Goal: Contribute content

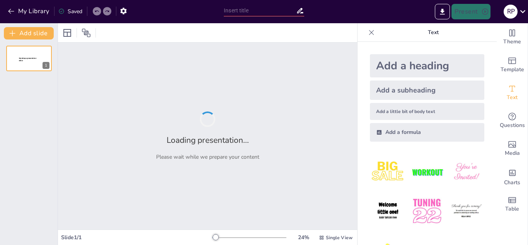
type input "Aspectos Clave de la Reproducción Humana"
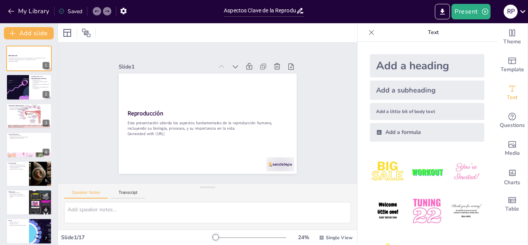
checkbox input "true"
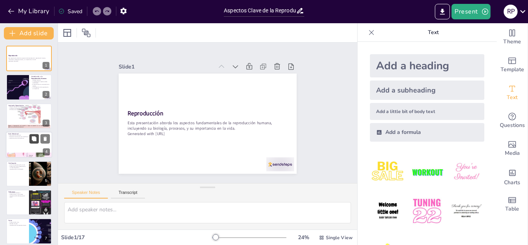
checkbox input "true"
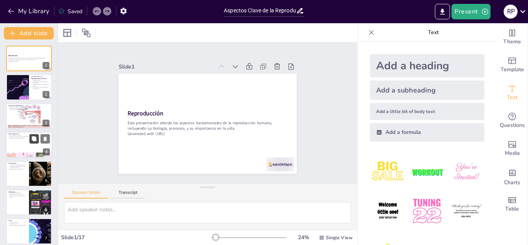
checkbox input "true"
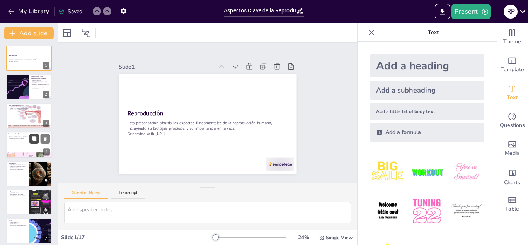
checkbox input "true"
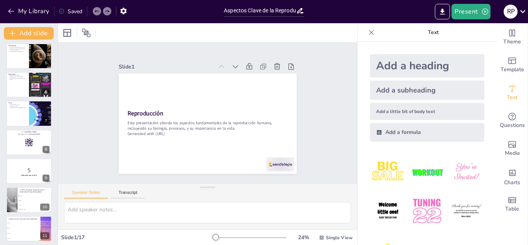
checkbox input "true"
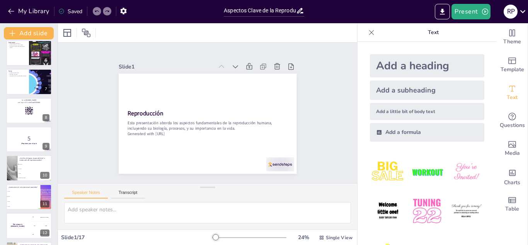
checkbox input "true"
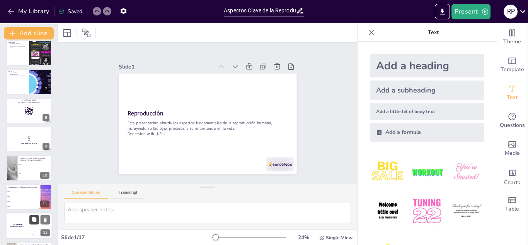
checkbox input "true"
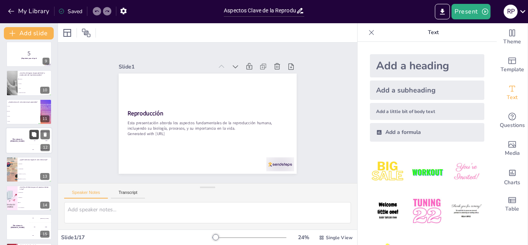
checkbox input "true"
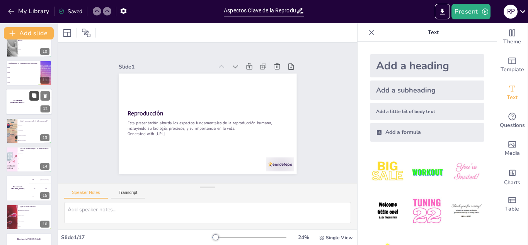
scroll to position [293, 0]
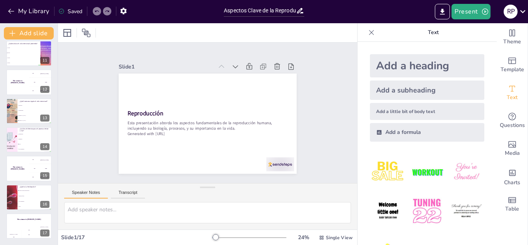
checkbox input "true"
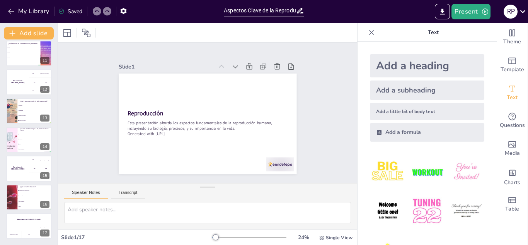
checkbox input "true"
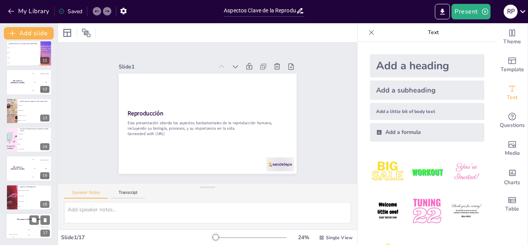
checkbox input "true"
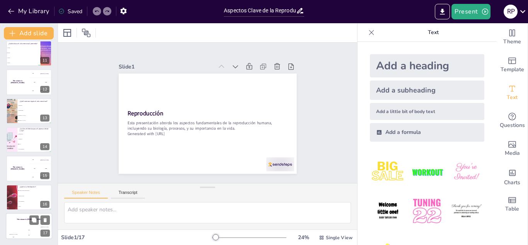
drag, startPoint x: 36, startPoint y: 232, endPoint x: 38, endPoint y: 228, distance: 4.4
click at [36, 231] on div "200" at bounding box center [28, 234] width 15 height 9
checkbox input "true"
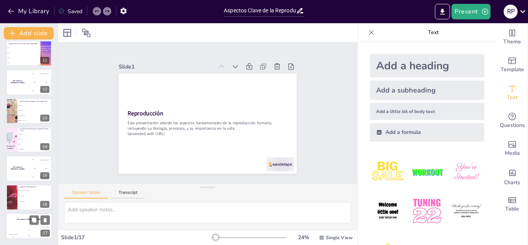
checkbox input "true"
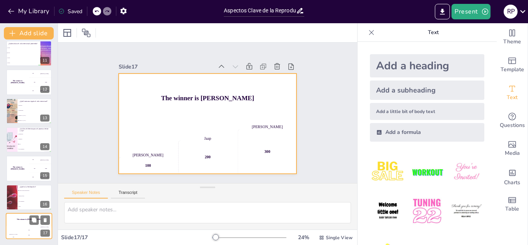
checkbox input "true"
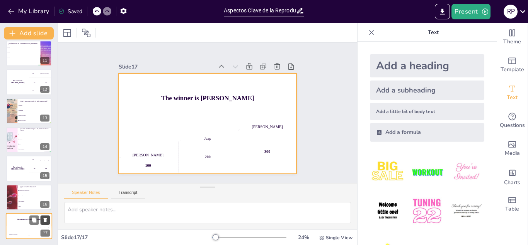
checkbox input "true"
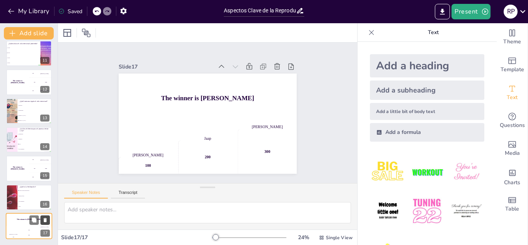
checkbox input "true"
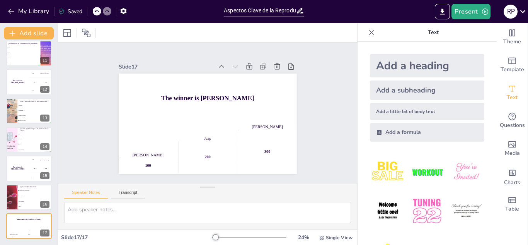
checkbox input "true"
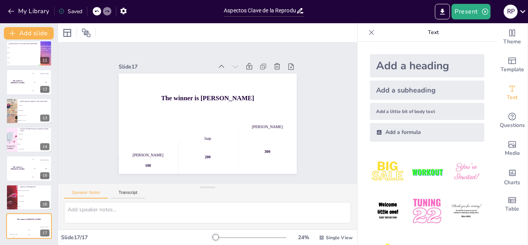
checkbox input "true"
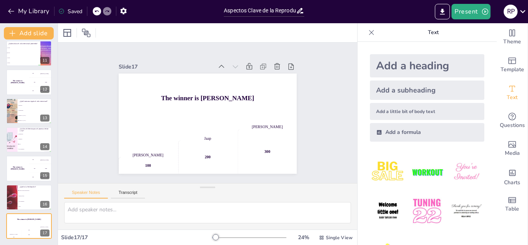
checkbox input "true"
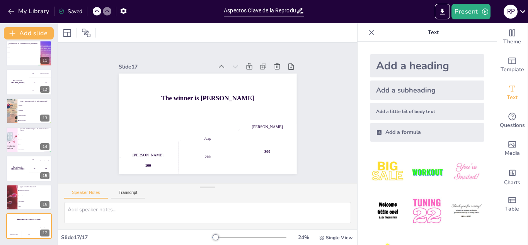
checkbox input "true"
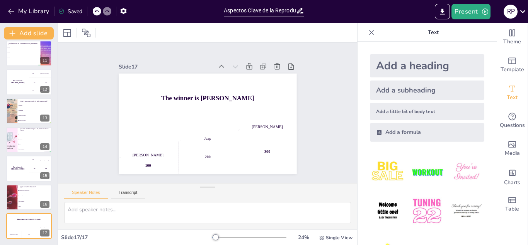
checkbox input "true"
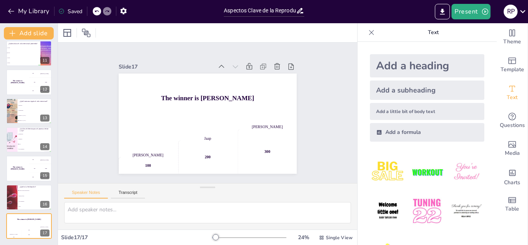
checkbox input "true"
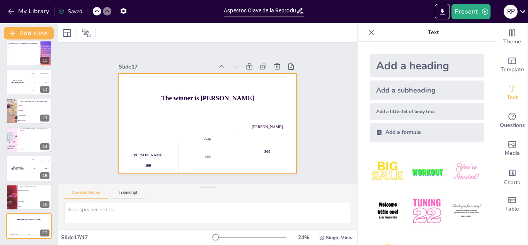
checkbox input "true"
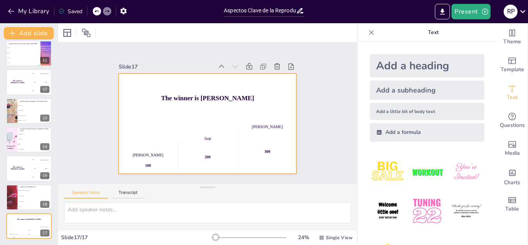
checkbox input "true"
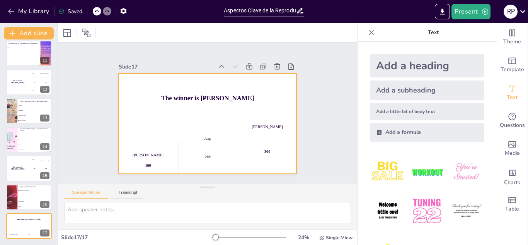
checkbox input "true"
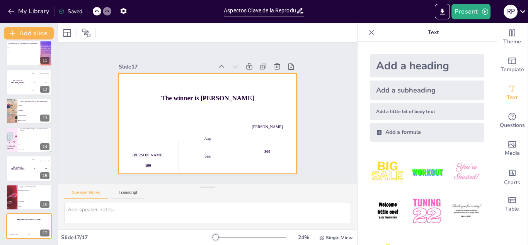
checkbox input "true"
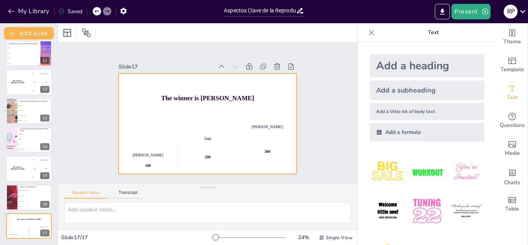
checkbox input "true"
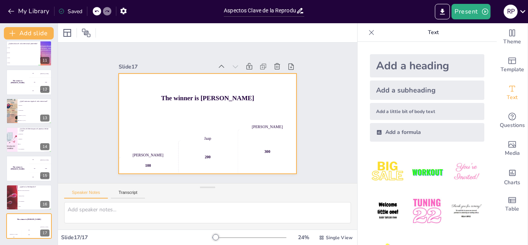
checkbox input "true"
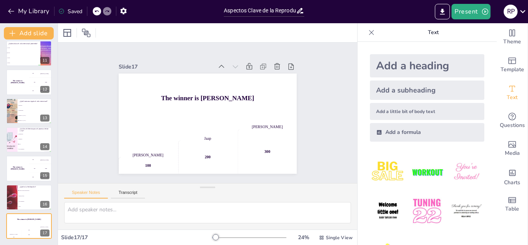
checkbox input "true"
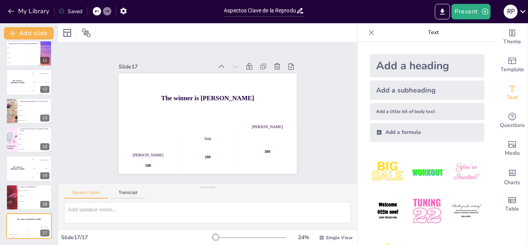
checkbox input "true"
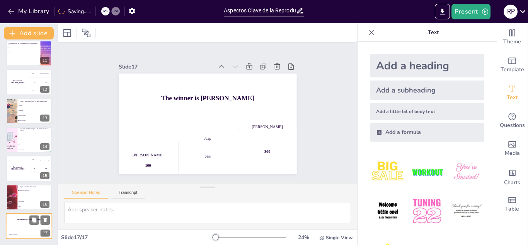
checkbox input "true"
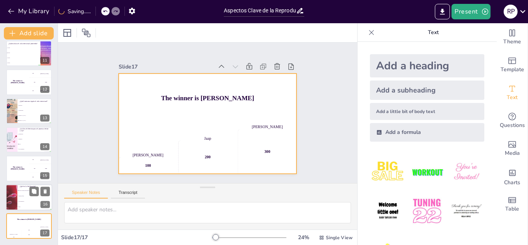
checkbox input "true"
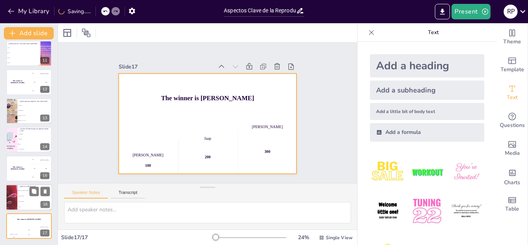
checkbox input "true"
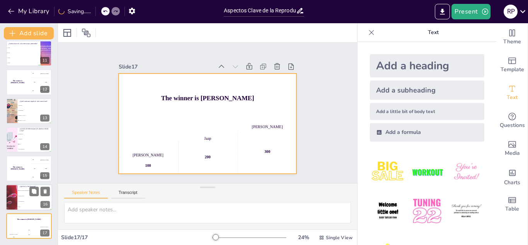
checkbox input "true"
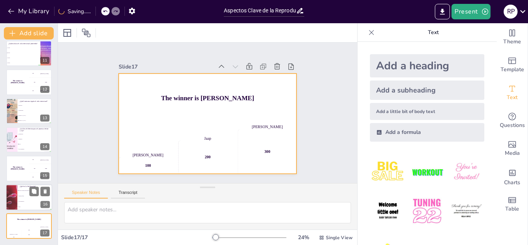
checkbox input "true"
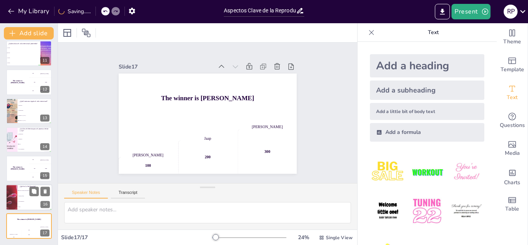
drag, startPoint x: 12, startPoint y: 204, endPoint x: 13, endPoint y: 197, distance: 7.4
click at [12, 203] on div at bounding box center [11, 197] width 52 height 26
type textarea "La respuesta correcta es "Unión de células reproductivas", que es el proceso me…"
checkbox input "true"
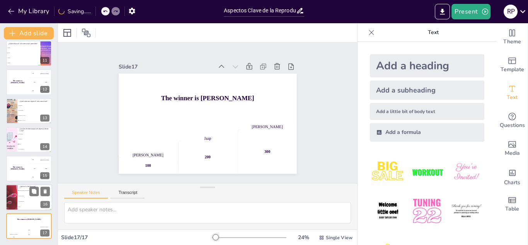
checkbox input "true"
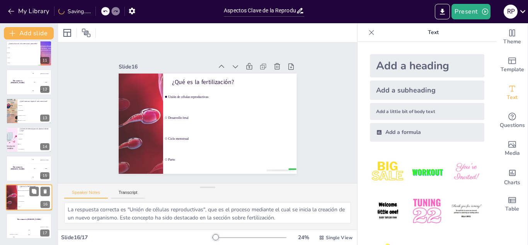
checkbox input "true"
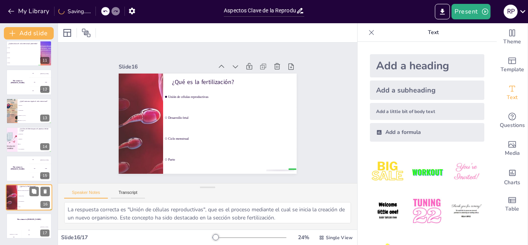
checkbox input "true"
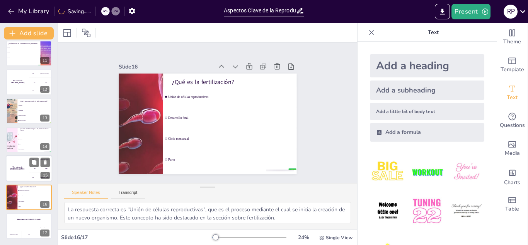
checkbox input "true"
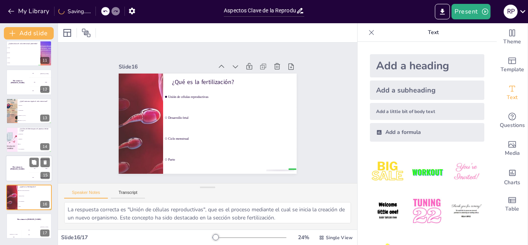
checkbox input "true"
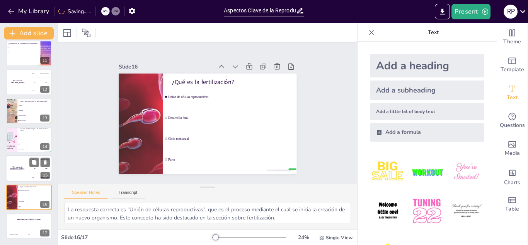
checkbox input "true"
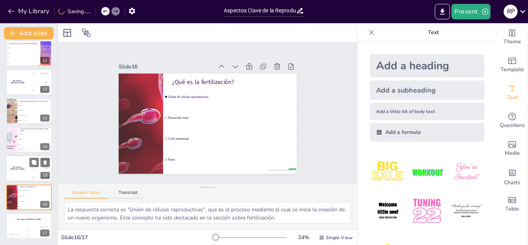
checkbox input "true"
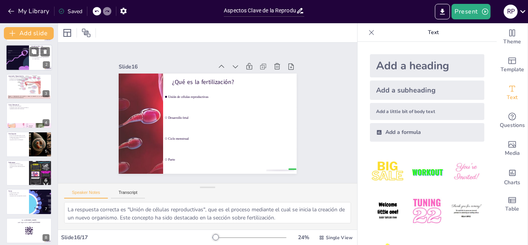
scroll to position [0, 0]
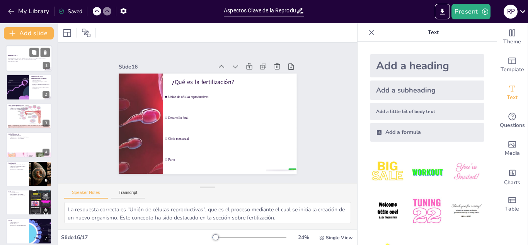
click at [15, 55] on p "Reproducción" at bounding box center [29, 56] width 42 height 2
